Goal: Complete application form: Complete application form

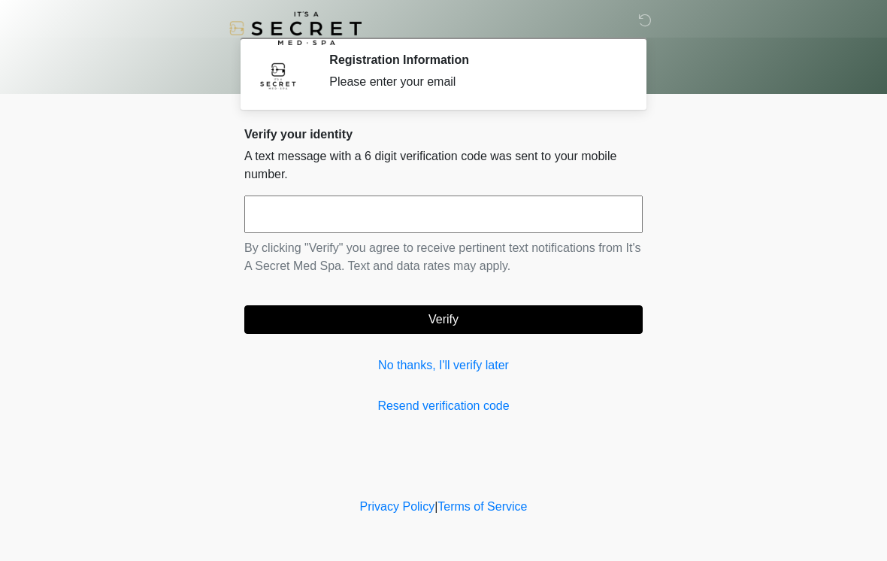
click at [466, 217] on input "text" at bounding box center [443, 215] width 399 height 38
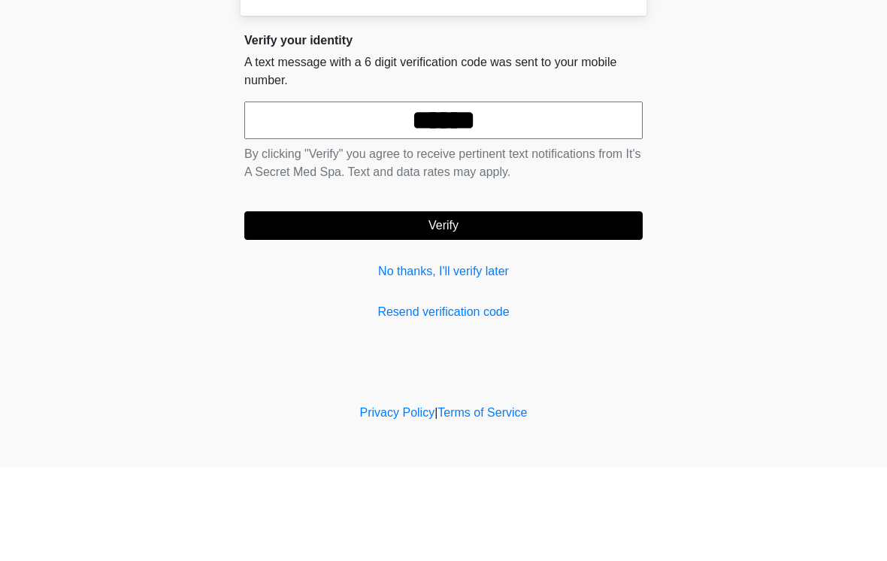
type input "******"
click at [520, 305] on button "Verify" at bounding box center [443, 319] width 399 height 29
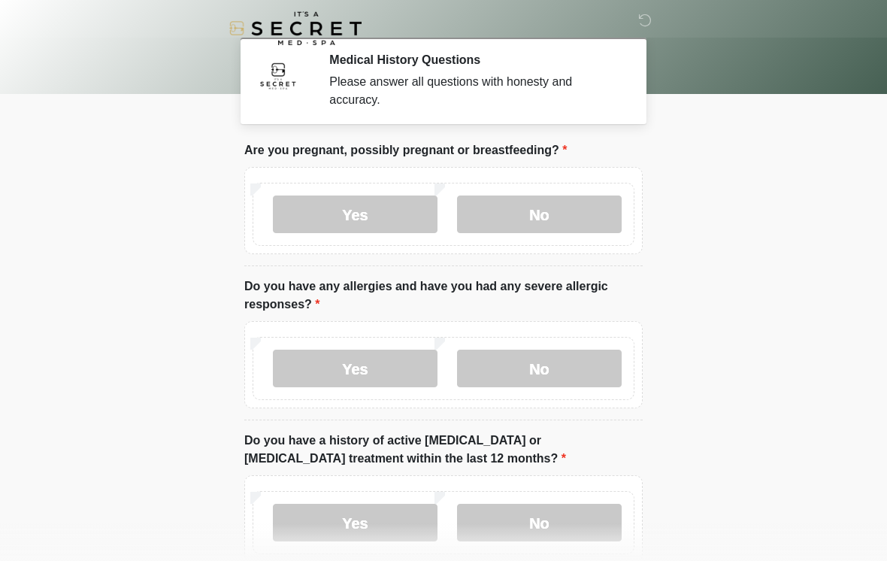
click at [542, 205] on label "No" at bounding box center [539, 215] width 165 height 38
click at [557, 366] on label "No" at bounding box center [539, 369] width 165 height 38
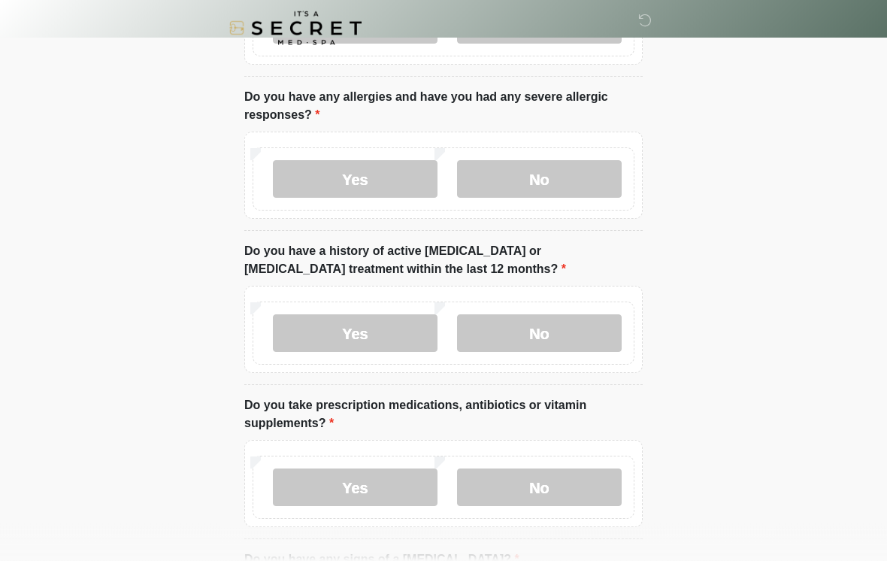
scroll to position [197, 0]
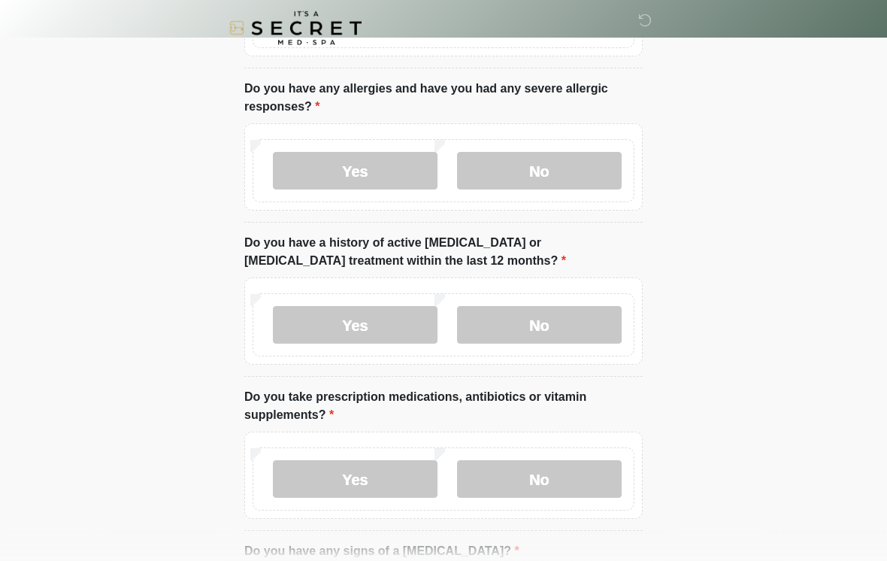
click at [567, 338] on label "No" at bounding box center [539, 326] width 165 height 38
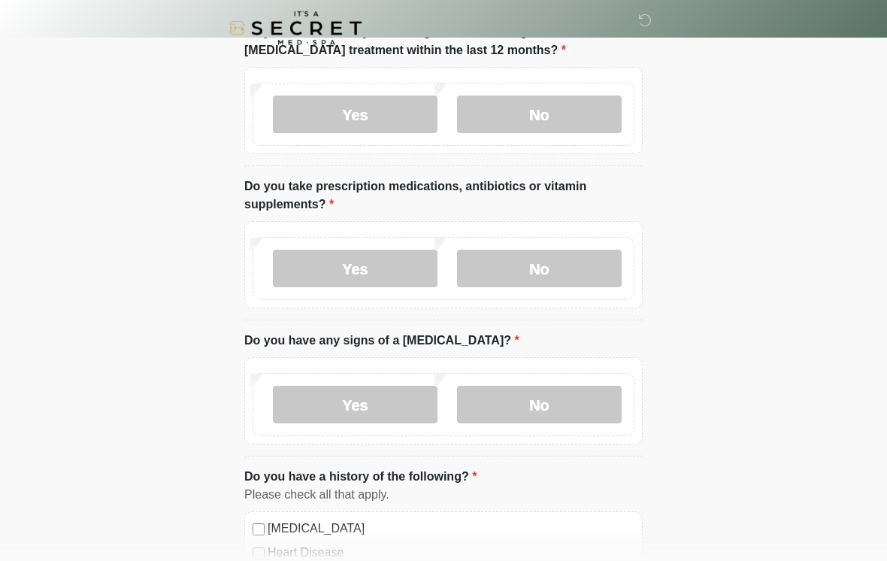
scroll to position [409, 0]
click at [389, 269] on label "Yes" at bounding box center [355, 268] width 165 height 38
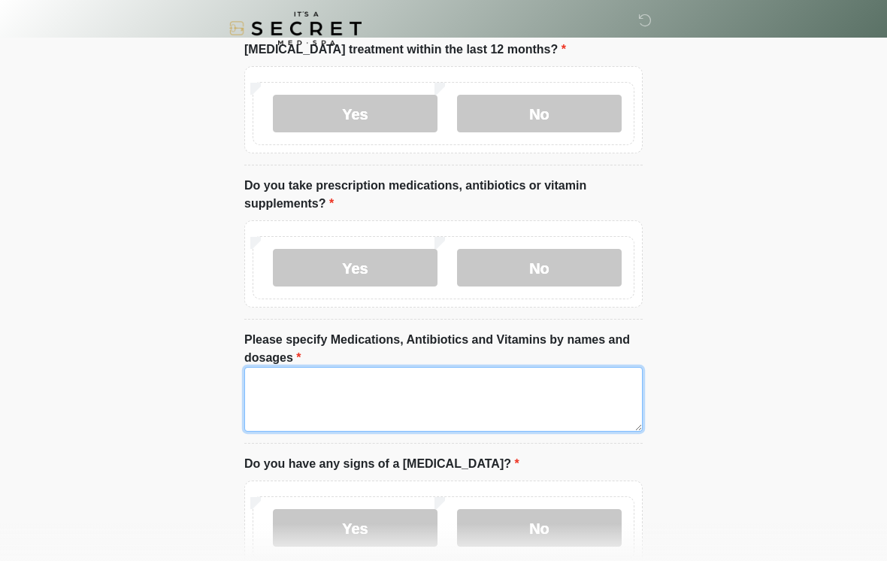
click at [363, 396] on textarea "Please specify Medications, Antibiotics and Vitamins by names and dosages" at bounding box center [443, 399] width 399 height 65
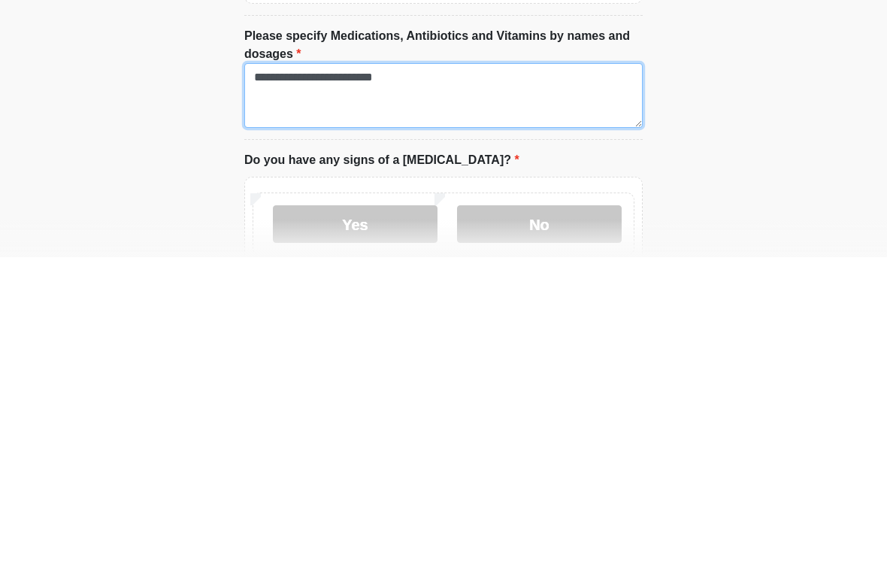
scroll to position [463, 0]
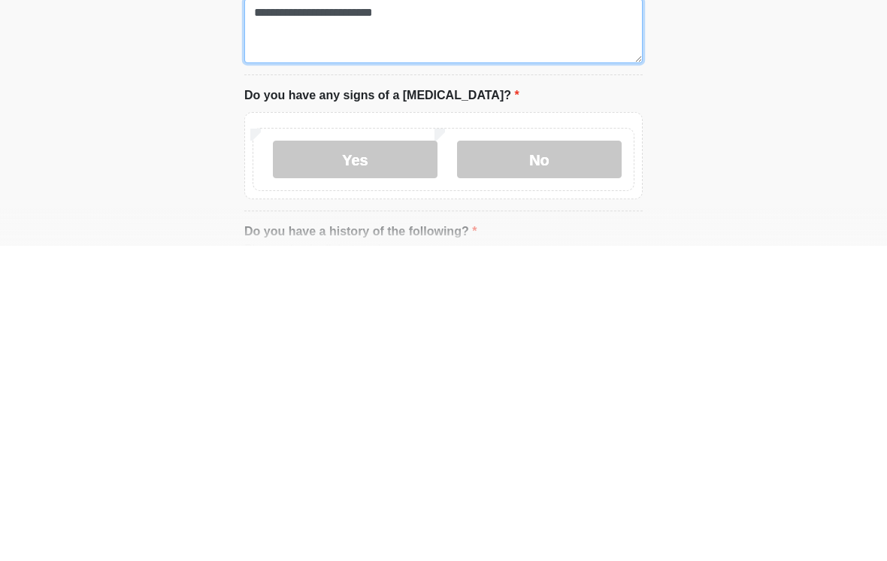
type textarea "**********"
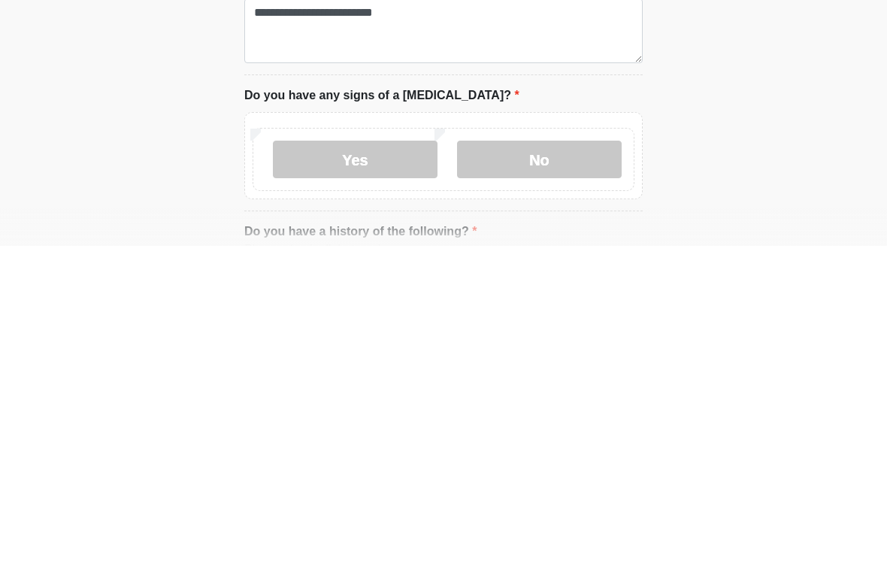
click at [567, 456] on label "No" at bounding box center [539, 475] width 165 height 38
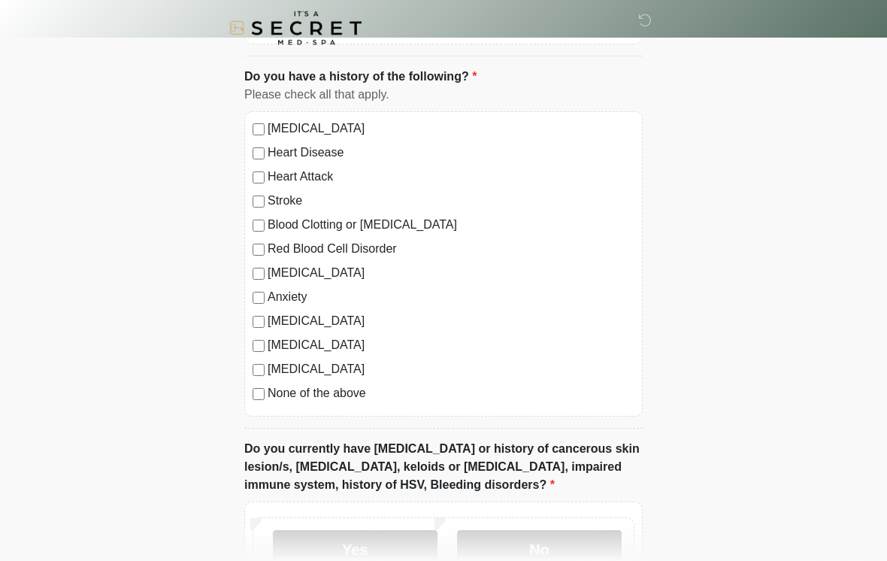
scroll to position [933, 0]
click at [343, 396] on label "None of the above" at bounding box center [451, 393] width 367 height 18
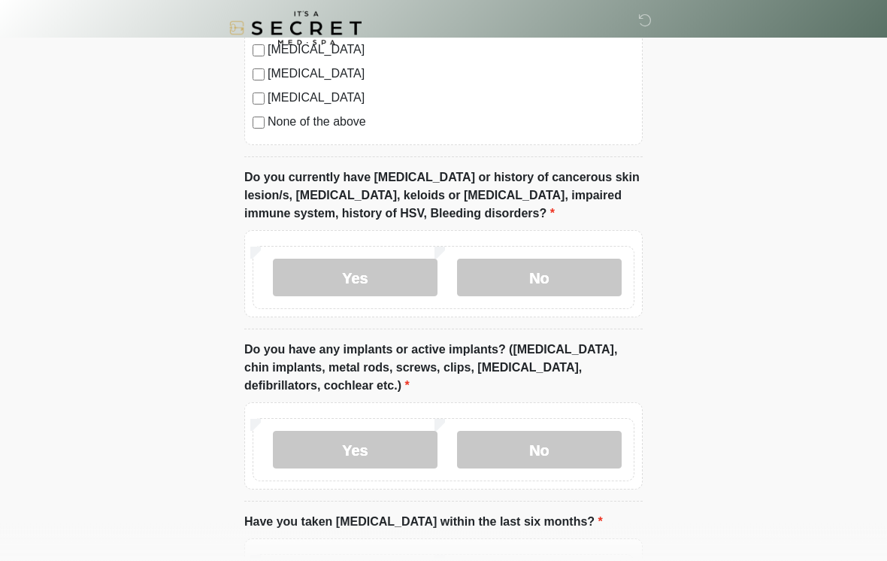
scroll to position [1212, 0]
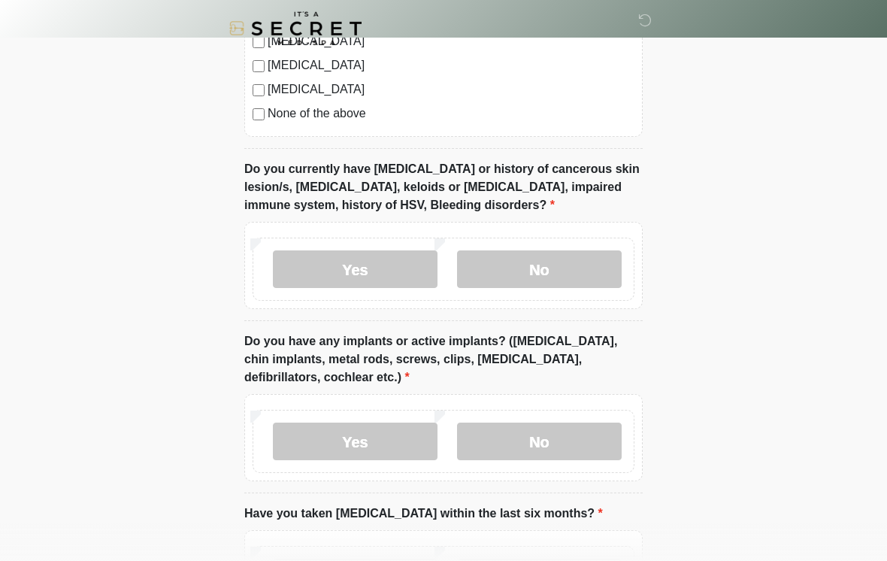
click at [582, 269] on label "No" at bounding box center [539, 269] width 165 height 38
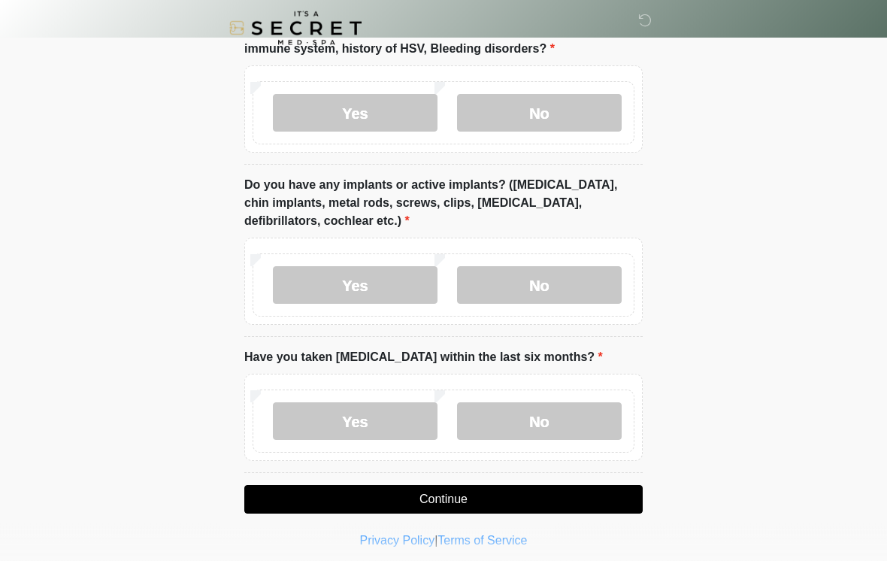
scroll to position [1376, 0]
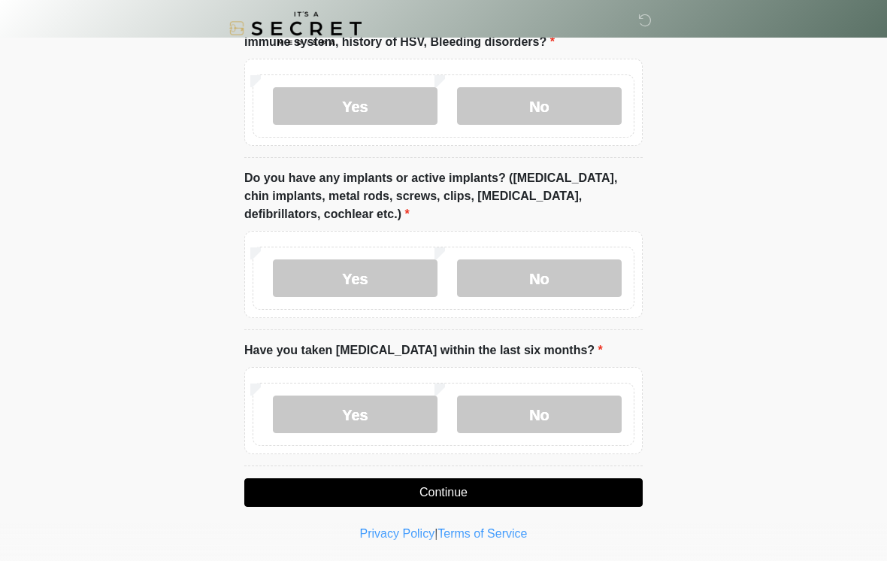
click at [587, 270] on label "No" at bounding box center [539, 278] width 165 height 38
click at [558, 409] on label "No" at bounding box center [539, 415] width 165 height 38
click at [520, 493] on button "Continue" at bounding box center [443, 492] width 399 height 29
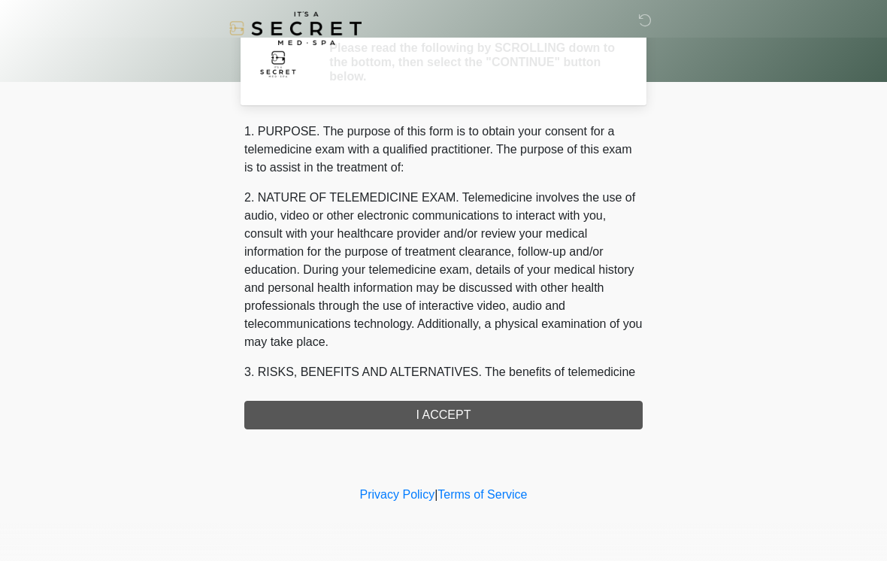
scroll to position [0, 0]
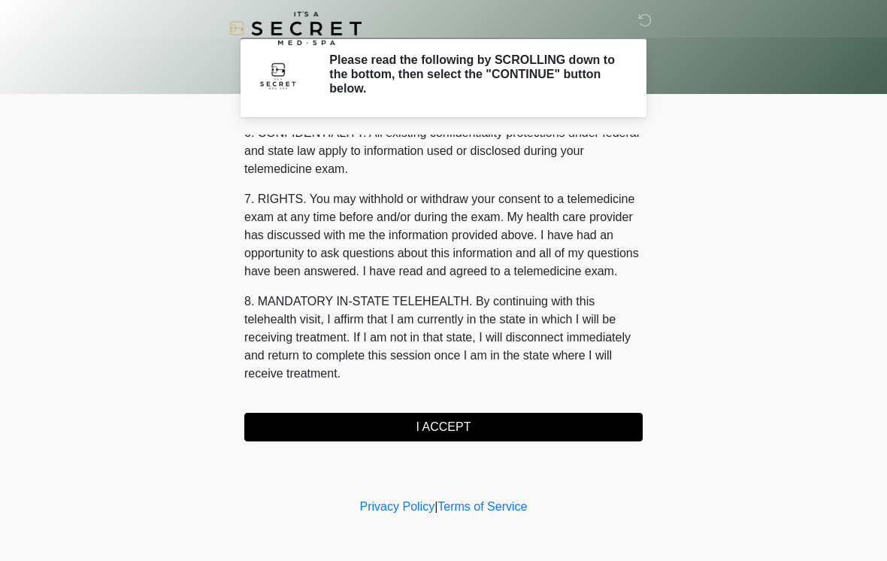
click at [453, 423] on button "I ACCEPT" at bounding box center [443, 427] width 399 height 29
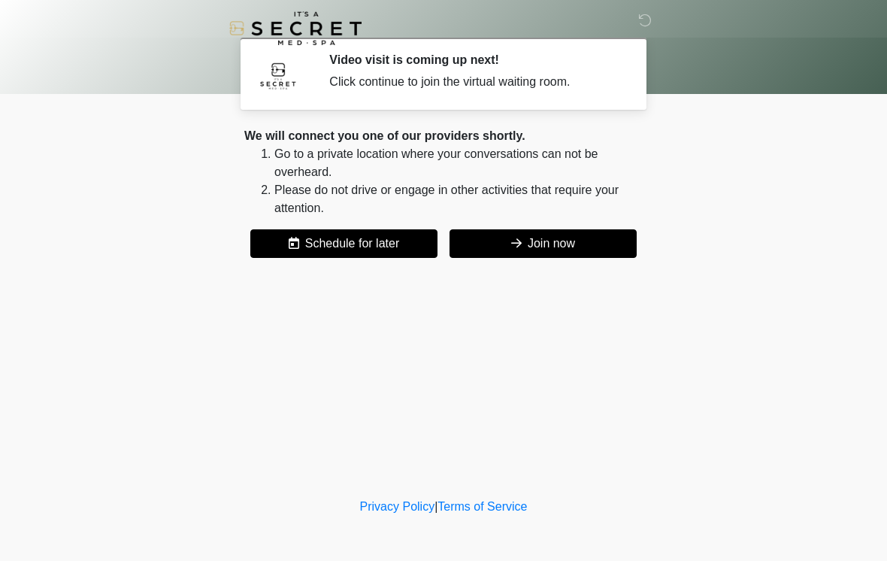
click at [554, 242] on button "Join now" at bounding box center [543, 243] width 187 height 29
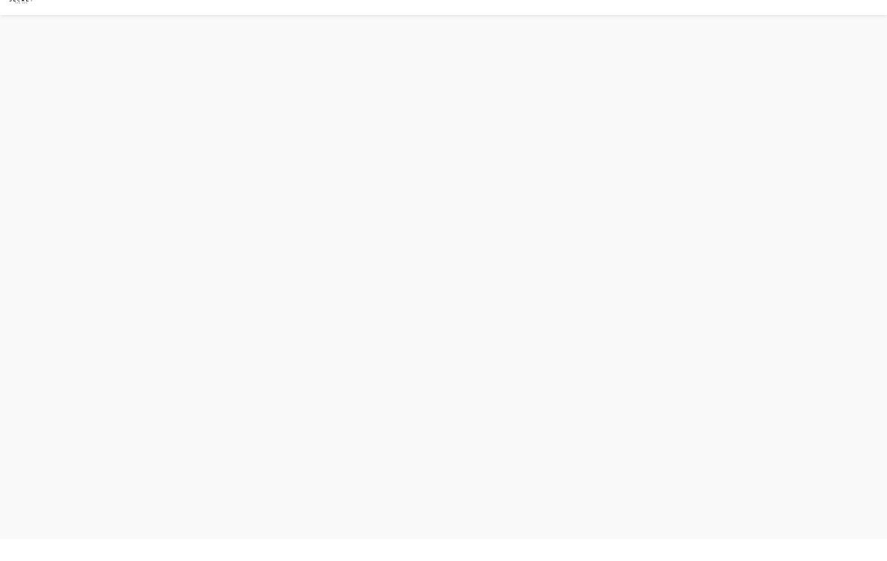
scroll to position [5, 0]
